Goal: Check status

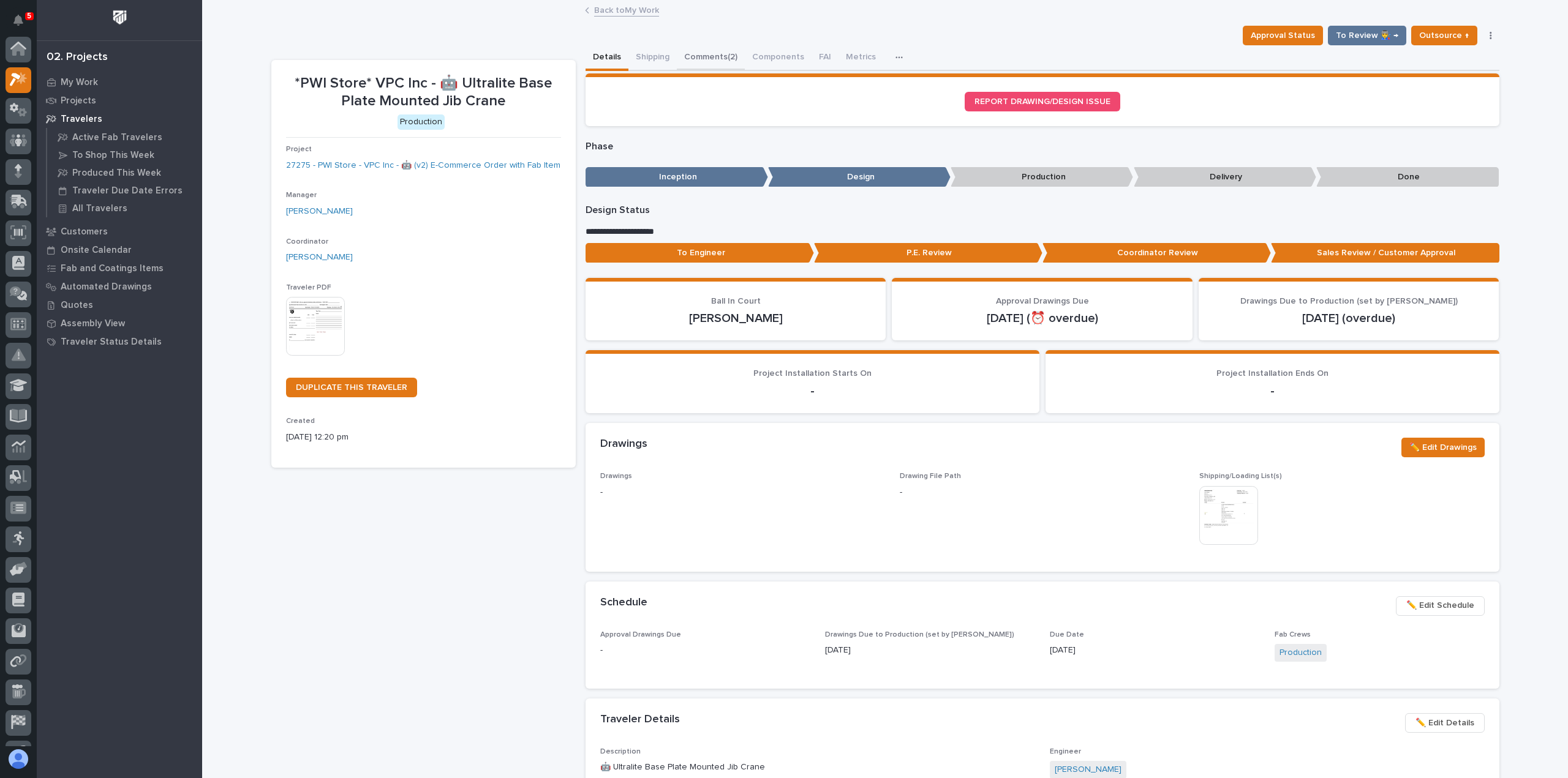
scroll to position [30, 0]
click at [714, 54] on button "Comments (2)" at bounding box center [710, 58] width 68 height 26
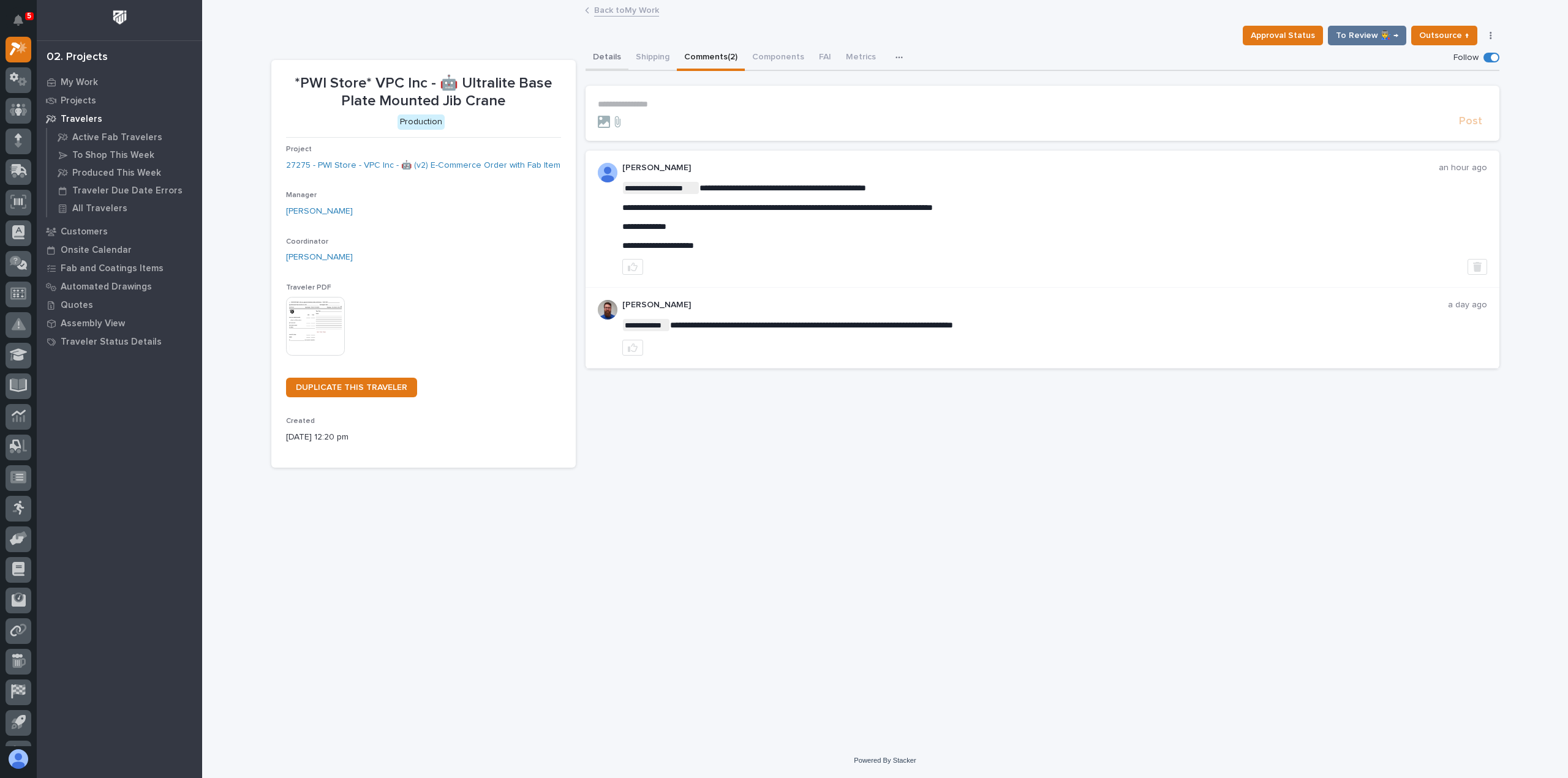
click at [606, 49] on button "Details" at bounding box center [607, 58] width 43 height 26
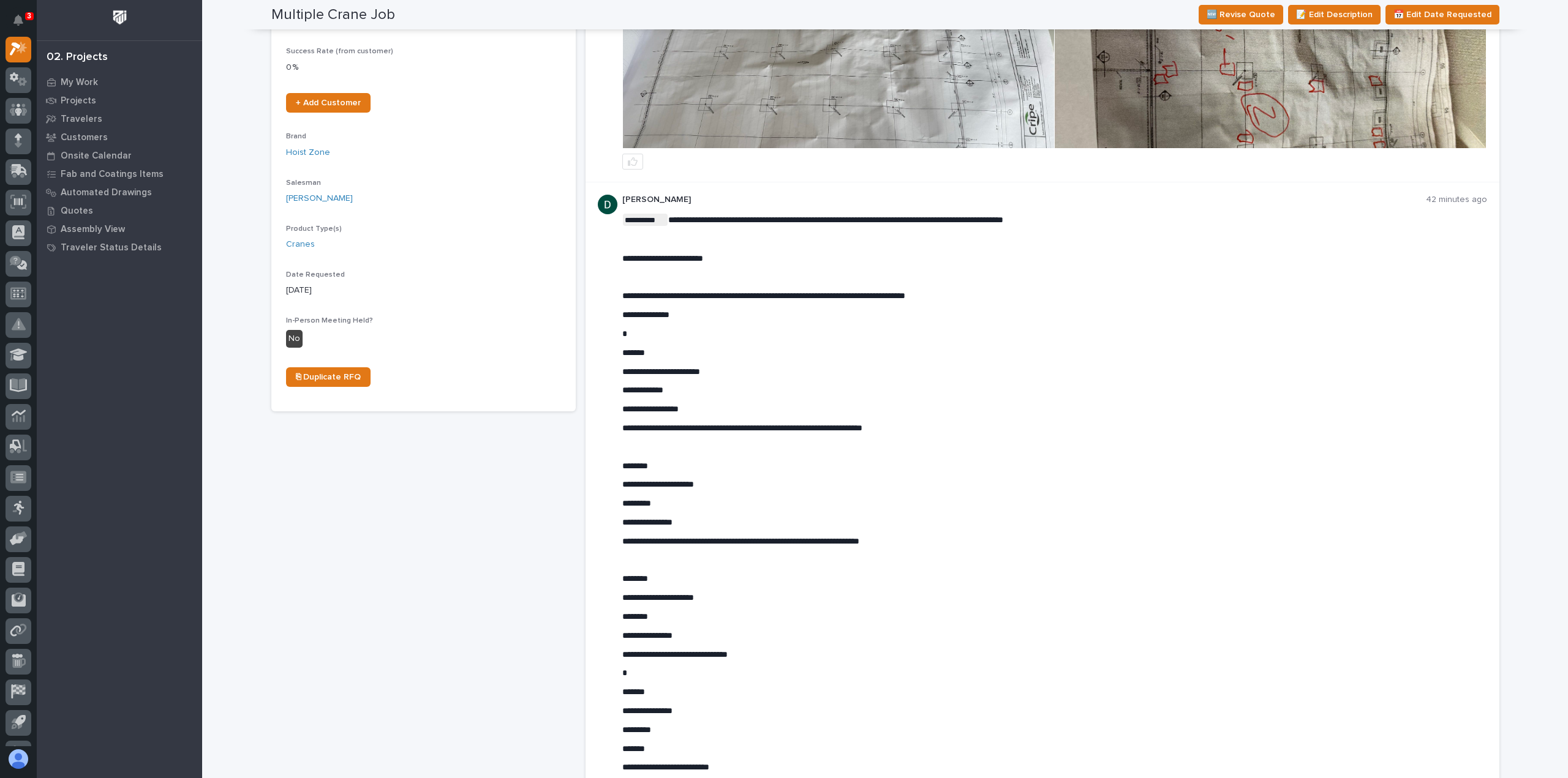
scroll to position [428, 0]
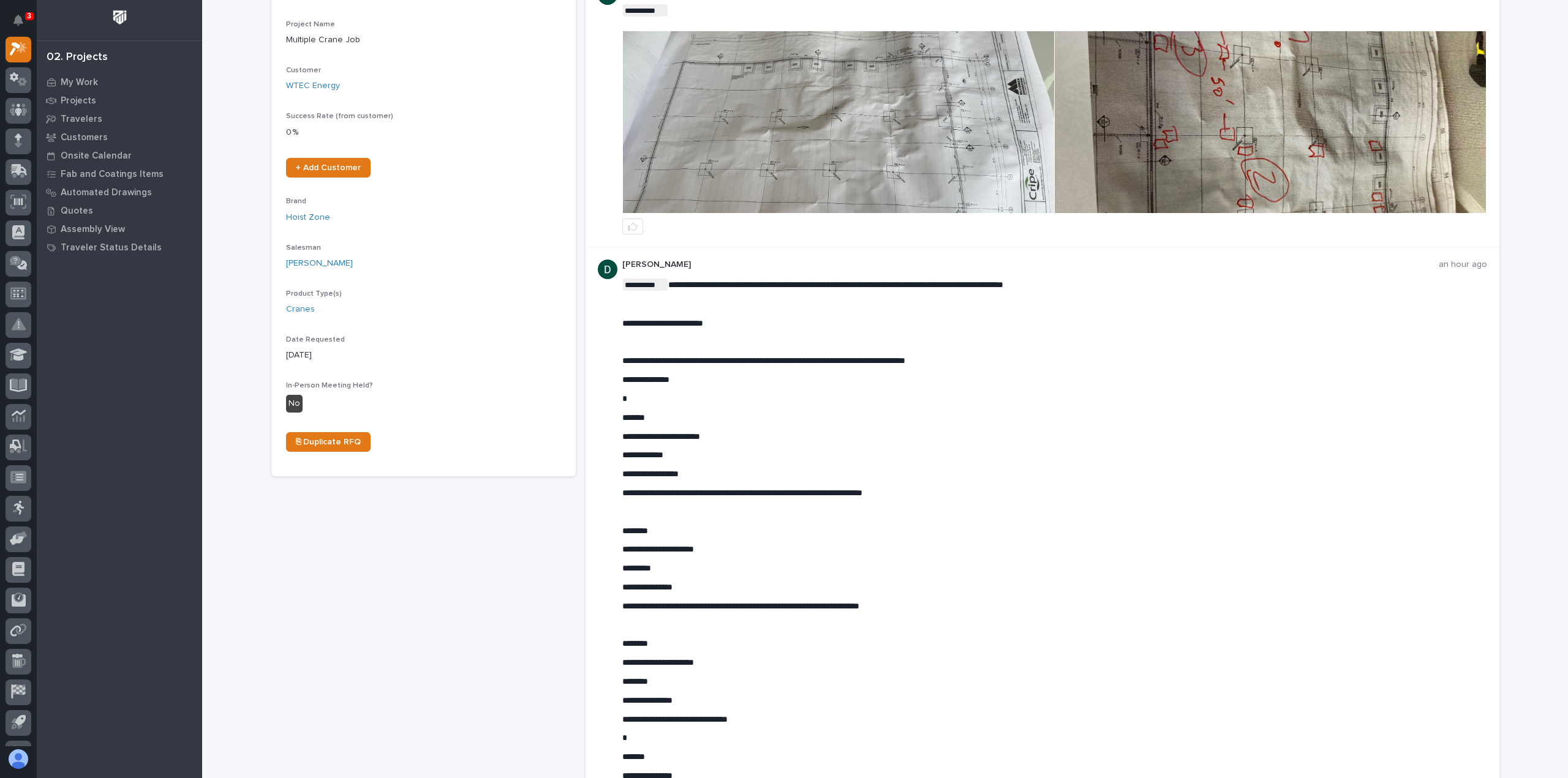
scroll to position [367, 0]
